Goal: Task Accomplishment & Management: Manage account settings

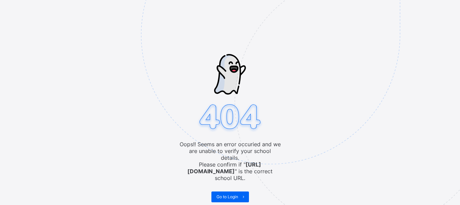
click at [309, 111] on img at bounding box center [317, 68] width 353 height 327
click at [238, 194] on span "Go to Login" at bounding box center [227, 196] width 22 height 5
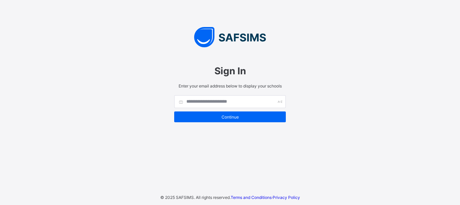
click at [207, 70] on span "Sign In" at bounding box center [230, 71] width 112 height 12
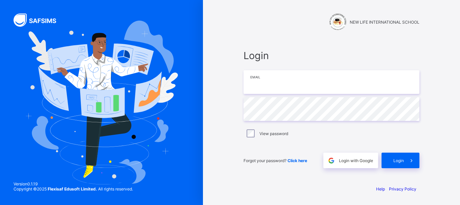
click at [271, 76] on input "email" at bounding box center [332, 82] width 176 height 24
type input "**********"
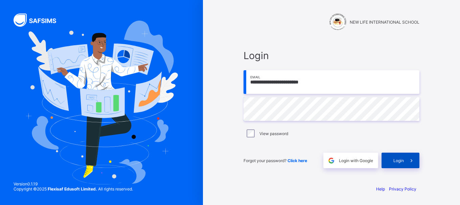
click at [400, 163] on div "Login" at bounding box center [401, 161] width 38 height 16
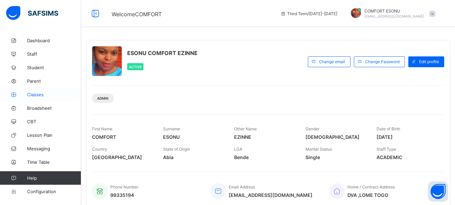
click at [38, 99] on link "Classes" at bounding box center [40, 95] width 81 height 14
